Goal: Task Accomplishment & Management: Use online tool/utility

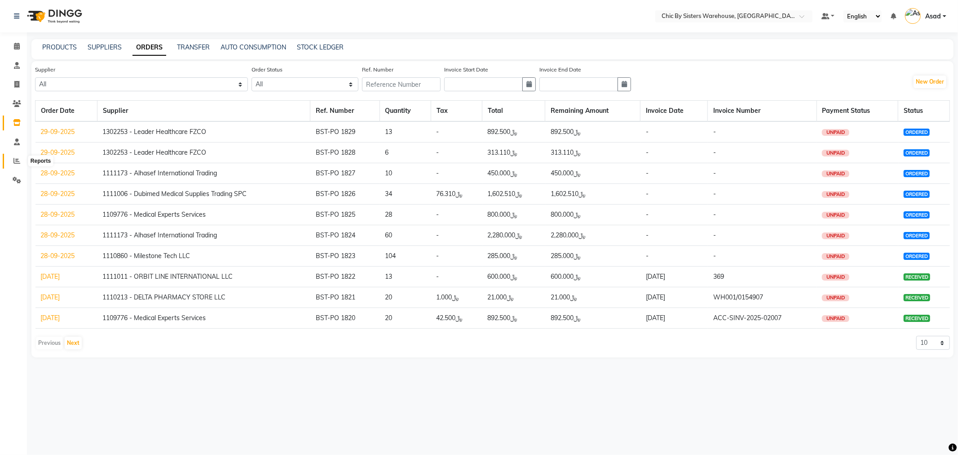
click at [15, 159] on icon at bounding box center [16, 160] width 7 height 7
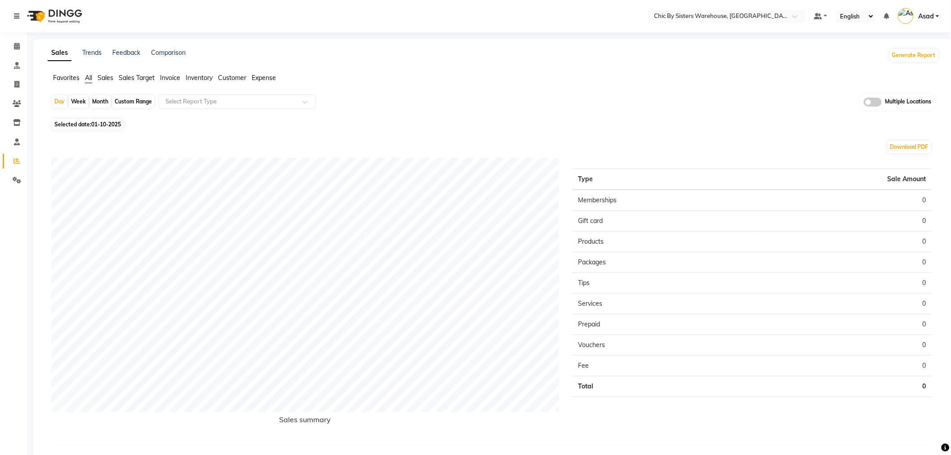
click at [3, 154] on link "Reports" at bounding box center [14, 161] width 22 height 15
click at [16, 160] on icon at bounding box center [16, 160] width 7 height 7
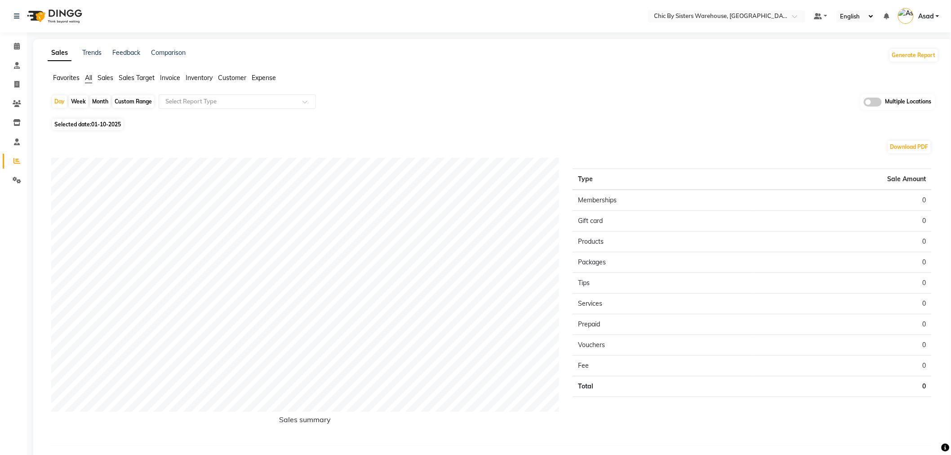
click at [68, 78] on span "Favorites" at bounding box center [66, 78] width 27 height 8
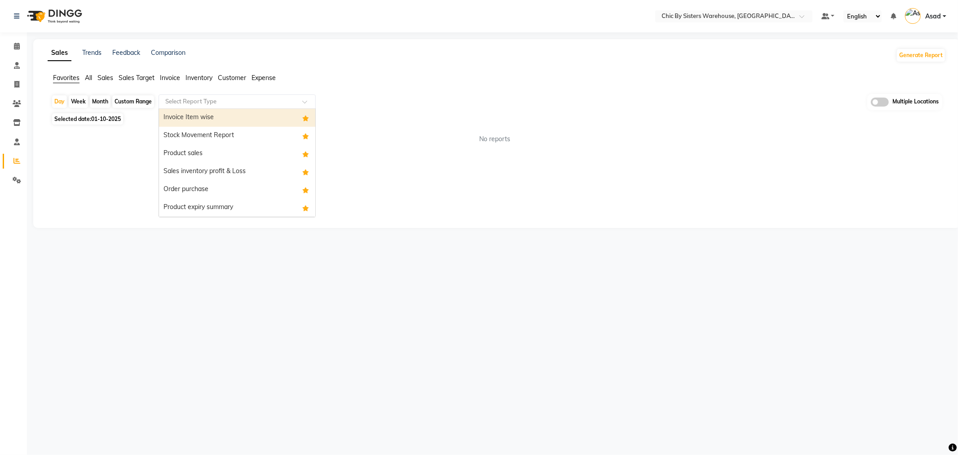
click at [211, 102] on input "text" at bounding box center [228, 101] width 129 height 9
click at [211, 130] on div "Stock Movement Report" at bounding box center [237, 136] width 156 height 18
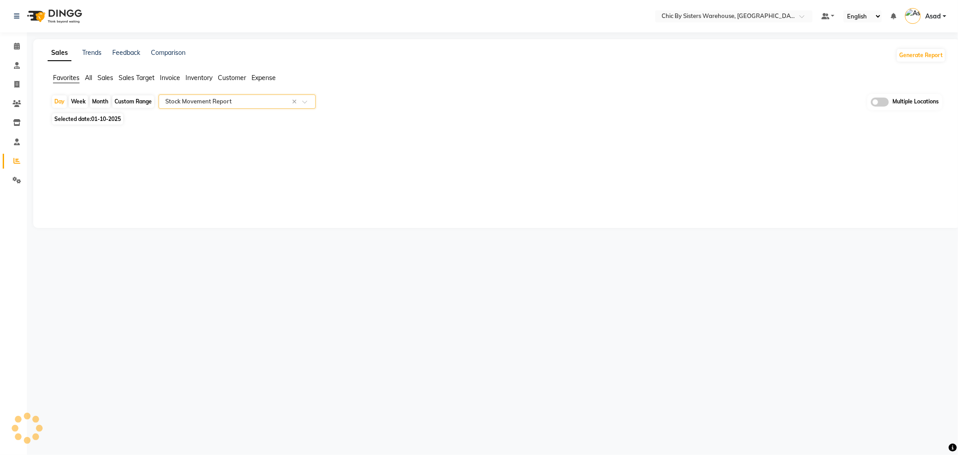
select select "full_report"
select select "csv"
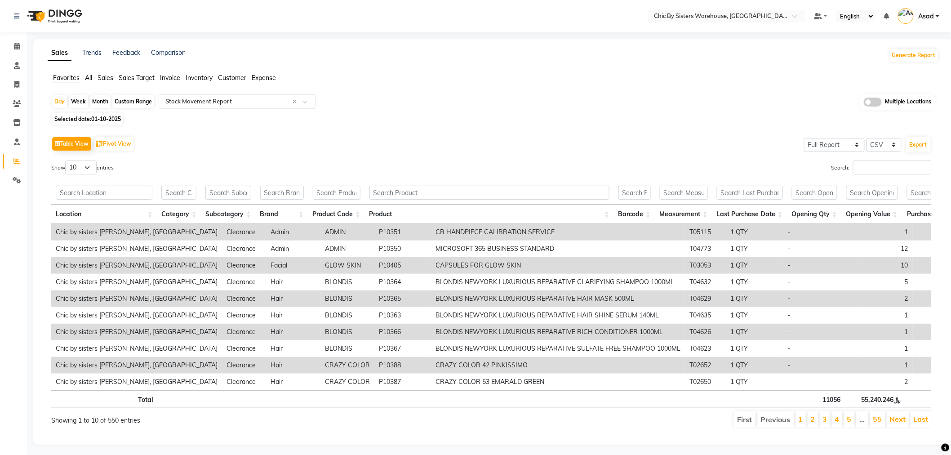
click at [105, 103] on div "Month" at bounding box center [100, 101] width 21 height 13
select select "10"
select select "2025"
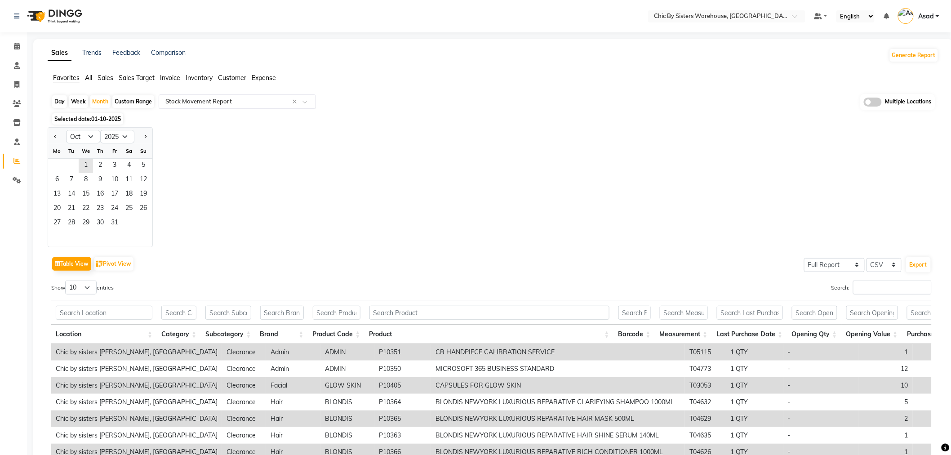
click at [305, 102] on span at bounding box center [307, 104] width 11 height 9
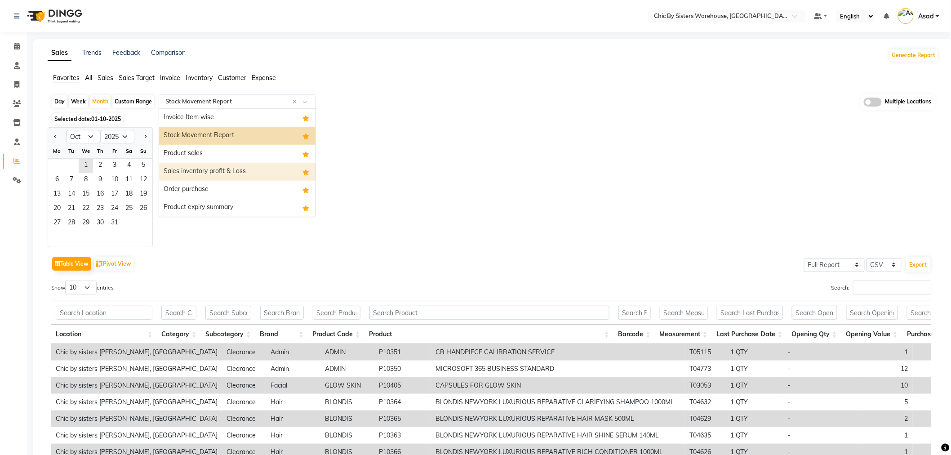
click at [259, 165] on div "Sales inventory profit & Loss" at bounding box center [237, 172] width 156 height 18
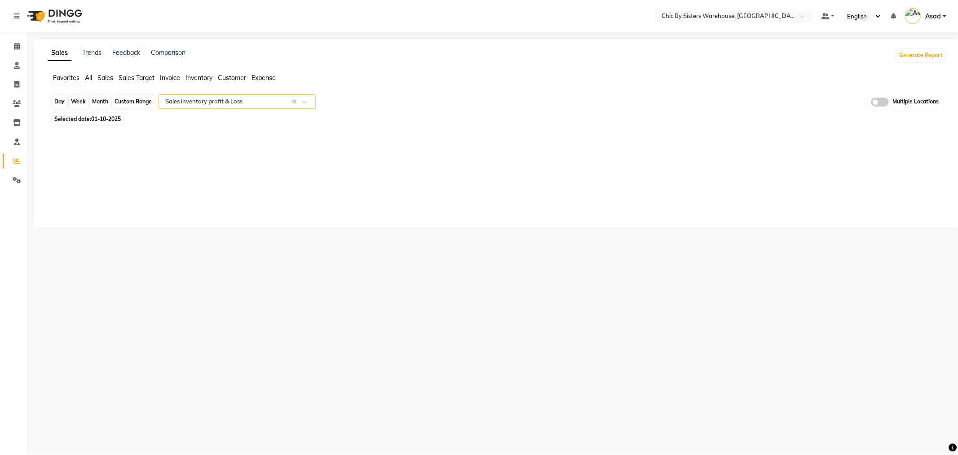
click at [105, 102] on div "Month" at bounding box center [100, 101] width 21 height 13
select select "10"
select select "2025"
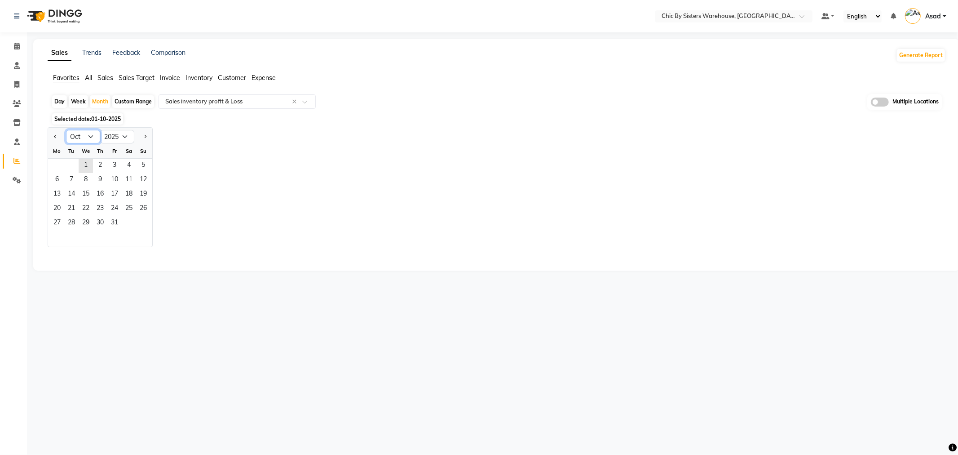
click at [95, 140] on select "Jan Feb Mar Apr May Jun [DATE] Aug Sep Oct Nov Dec" at bounding box center [83, 136] width 34 height 13
select select "9"
click at [66, 130] on select "Jan Feb Mar Apr May Jun [DATE] Aug Sep Oct Nov Dec" at bounding box center [83, 136] width 34 height 13
click at [61, 168] on span "1" at bounding box center [57, 166] width 14 height 14
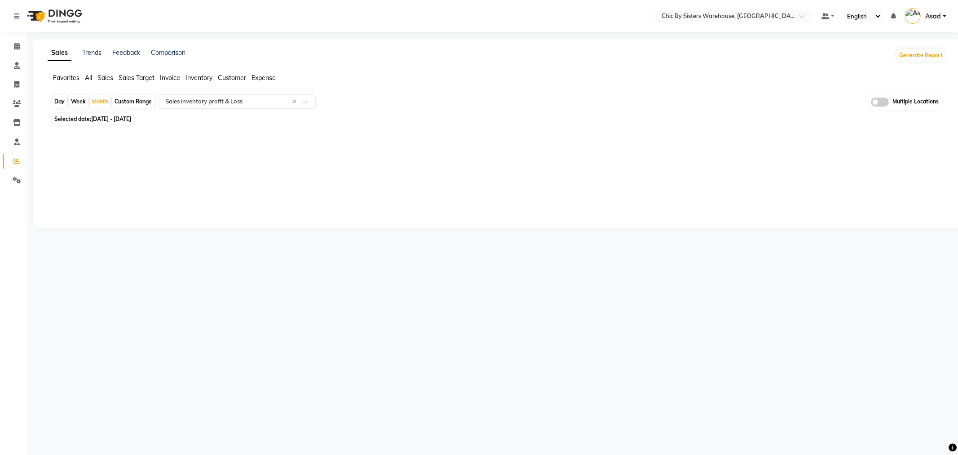
click at [882, 105] on span at bounding box center [880, 101] width 18 height 9
click at [871, 103] on input "checkbox" at bounding box center [871, 103] width 0 height 0
click at [463, 108] on span "Chic by sisters [PERSON_NAME], [GEOGRAPHIC_DATA] x" at bounding box center [431, 102] width 209 height 15
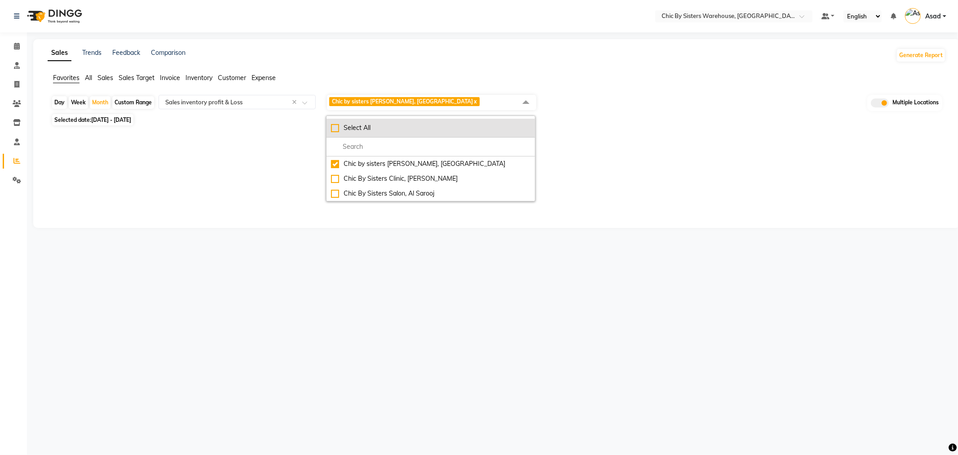
click at [337, 128] on div "Select All" at bounding box center [430, 127] width 199 height 9
checkbox input "true"
select select "full_report"
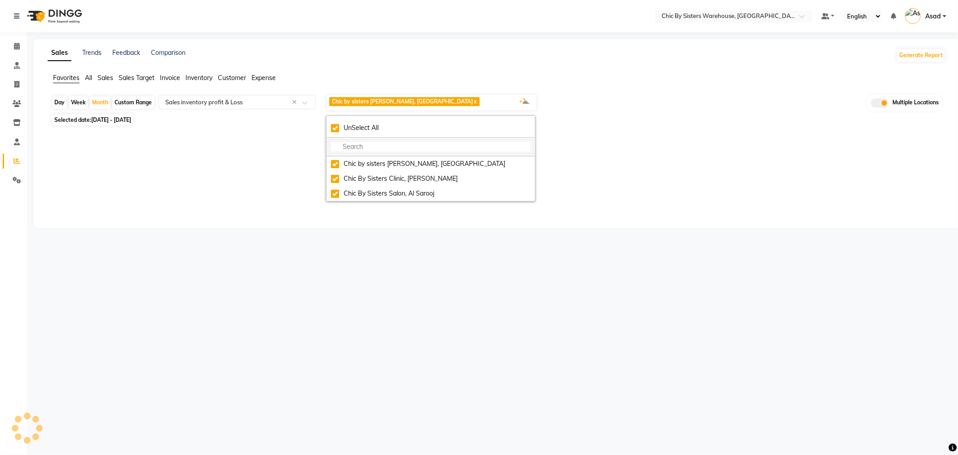
select select "csv"
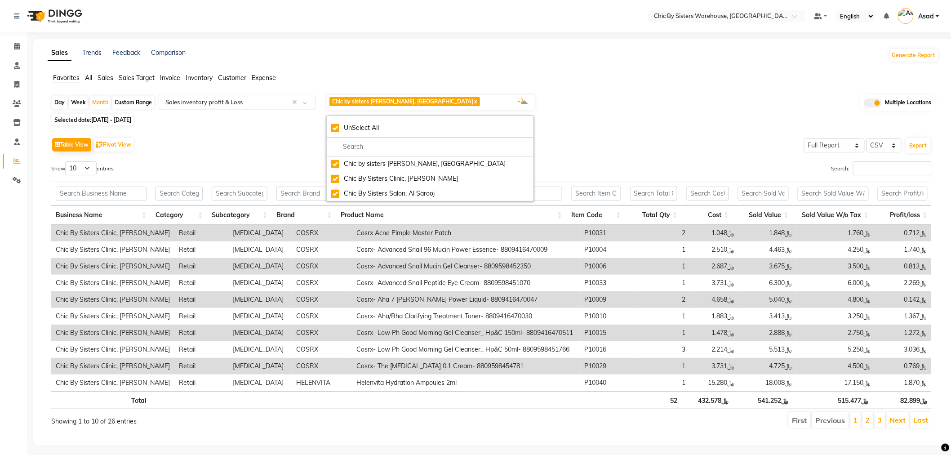
click at [221, 103] on input "text" at bounding box center [228, 101] width 129 height 9
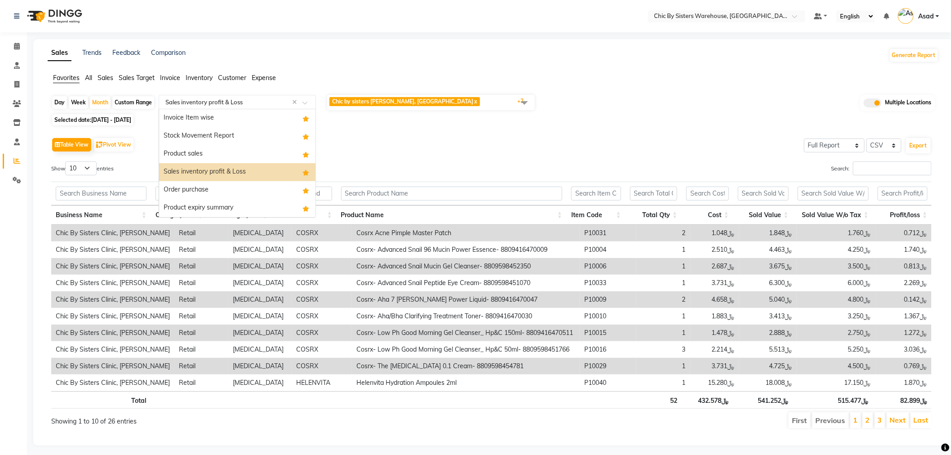
click at [420, 105] on span "Chic by sisters [PERSON_NAME], [GEOGRAPHIC_DATA] x" at bounding box center [404, 101] width 151 height 9
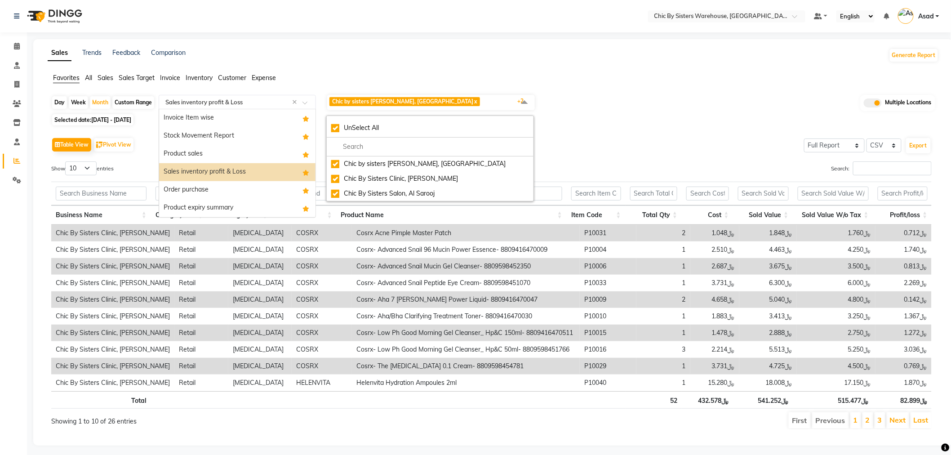
click at [232, 100] on input "text" at bounding box center [228, 101] width 129 height 9
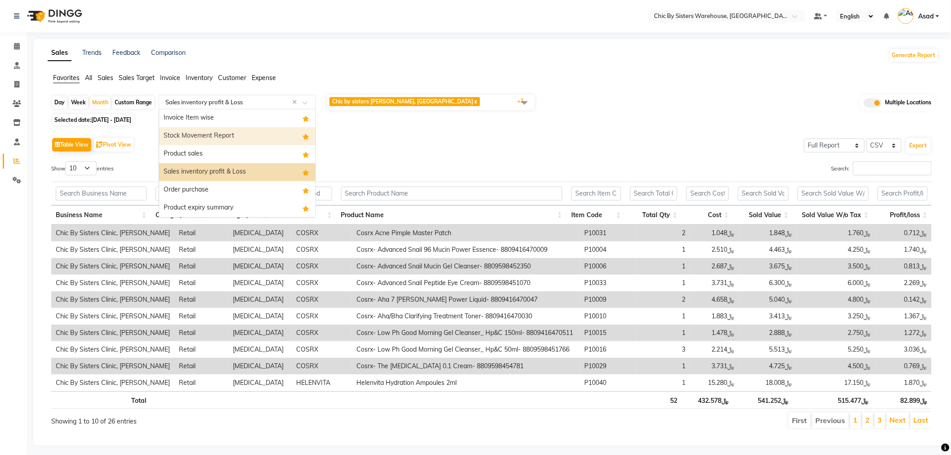
click at [229, 134] on div "Stock Movement Report" at bounding box center [237, 136] width 156 height 18
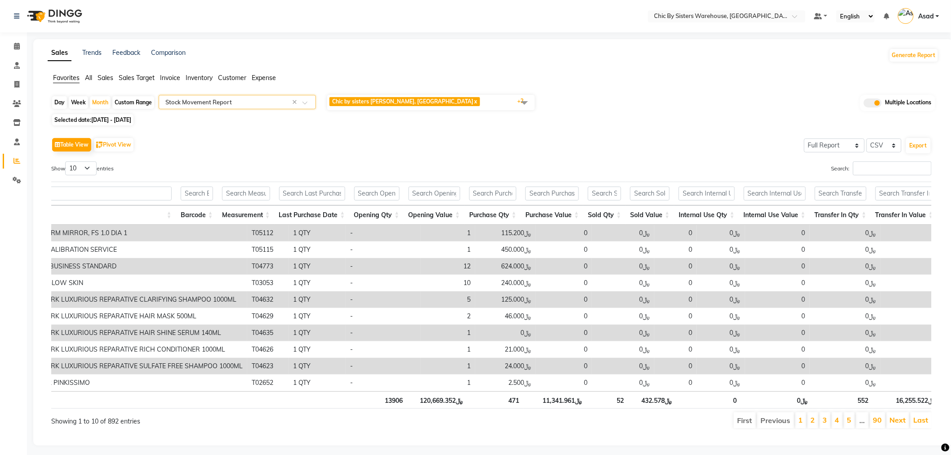
scroll to position [0, 641]
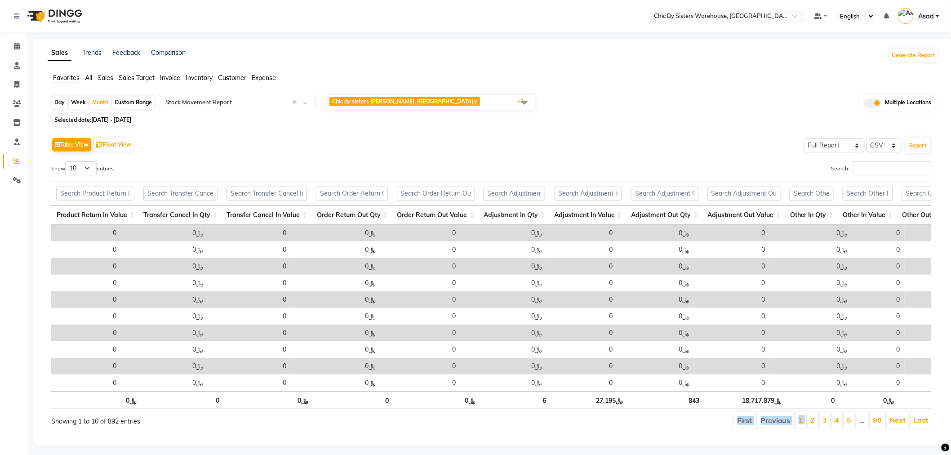
drag, startPoint x: 722, startPoint y: 446, endPoint x: 813, endPoint y: 444, distance: 91.7
click at [813, 436] on div "Table View Pivot View Select Full Report Filtered Report Select CSV PDF Export …" at bounding box center [491, 282] width 894 height 308
